Goal: Register for event/course

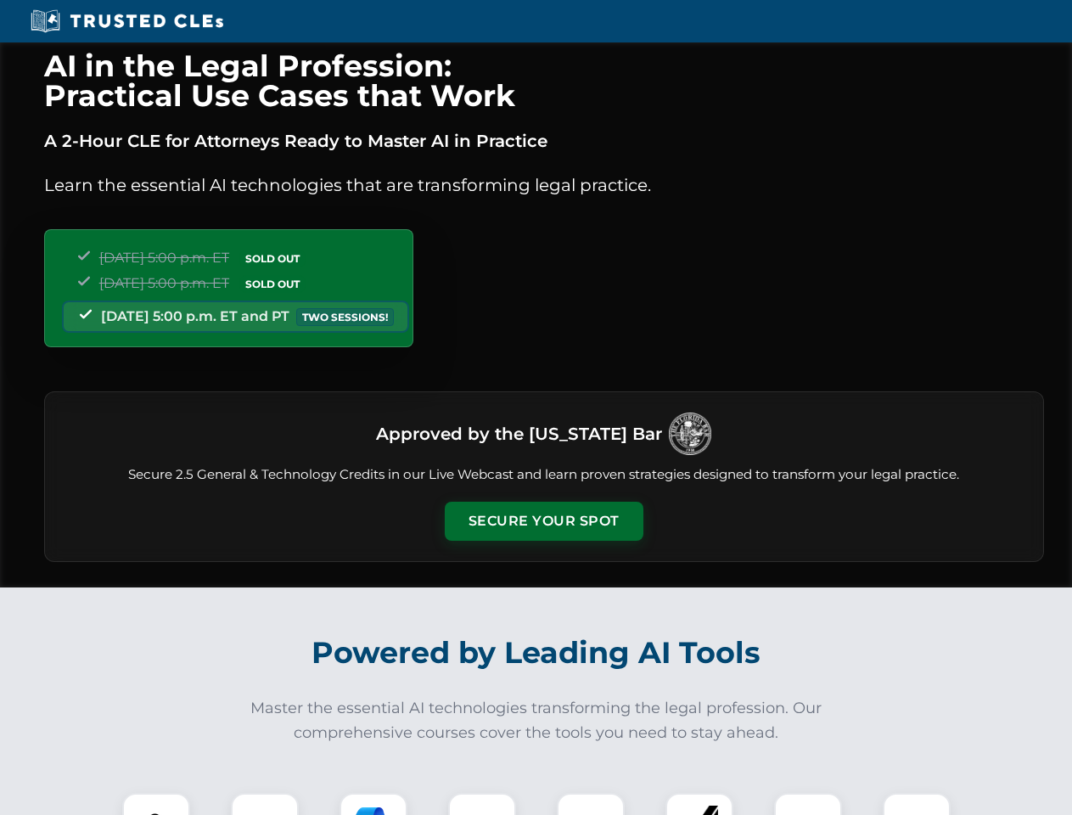
click at [543, 521] on button "Secure Your Spot" at bounding box center [544, 521] width 199 height 39
